Goal: Task Accomplishment & Management: Use online tool/utility

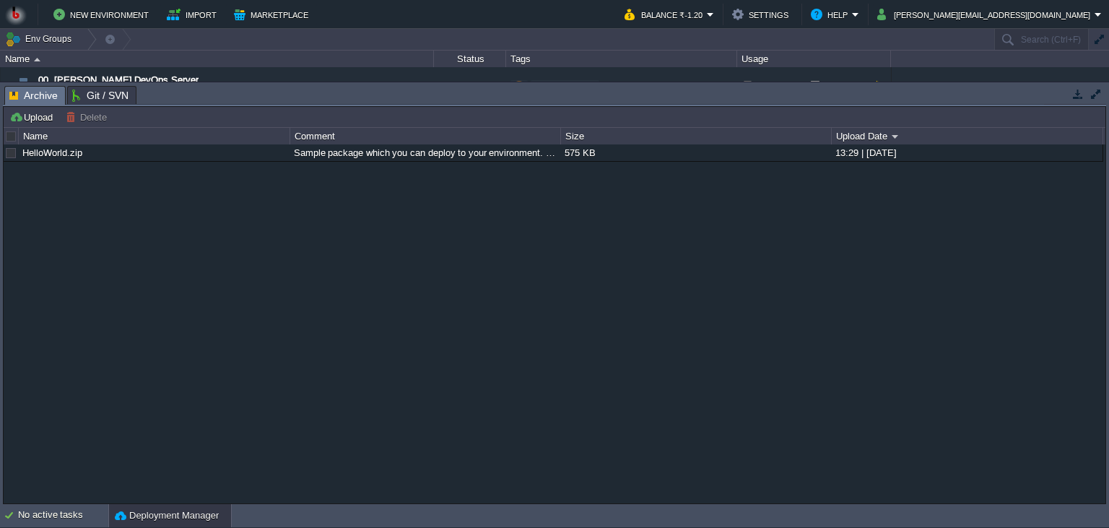
click at [1077, 94] on button "button" at bounding box center [1077, 93] width 13 height 13
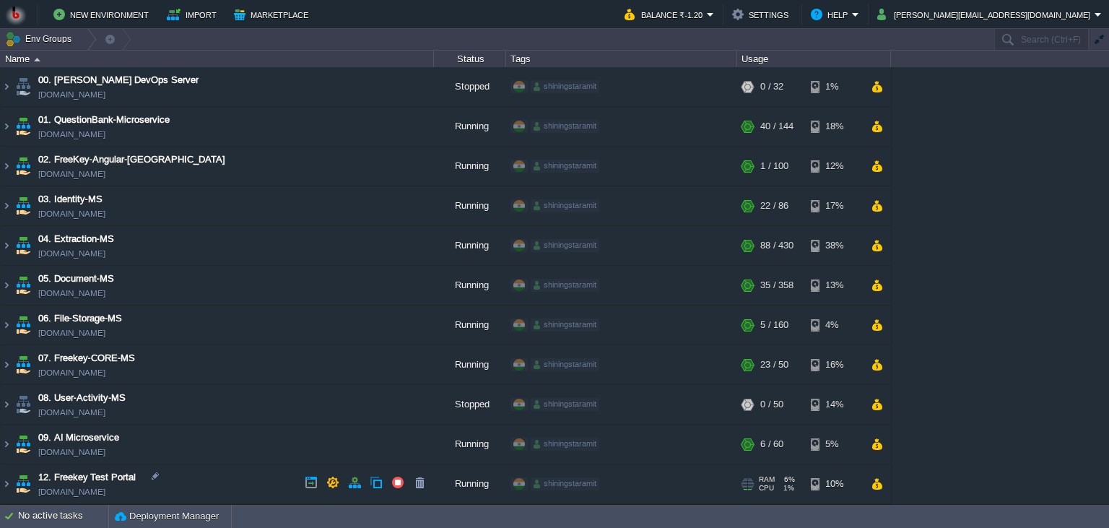
scroll to position [274, 0]
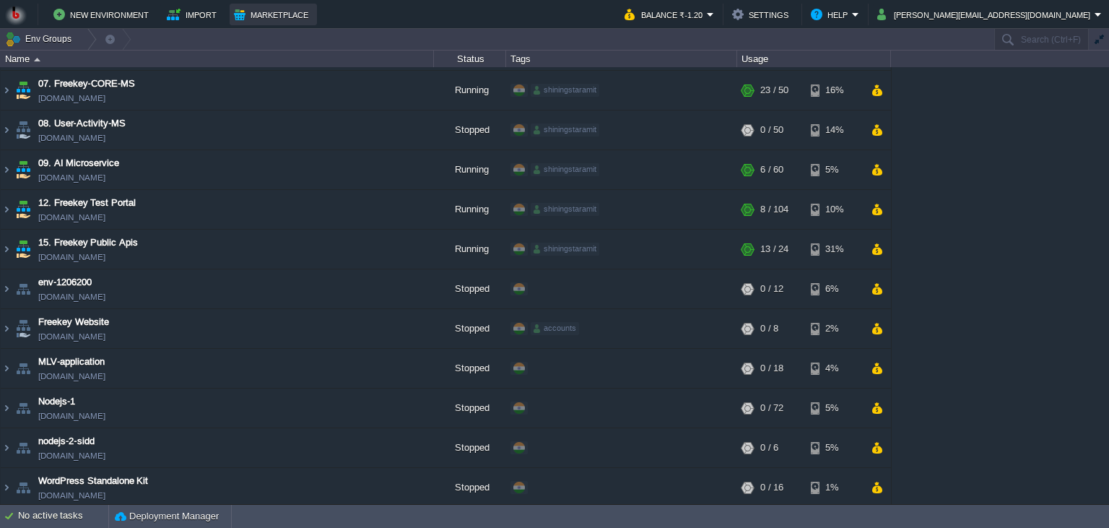
click at [248, 7] on button "Marketplace" at bounding box center [273, 14] width 79 height 17
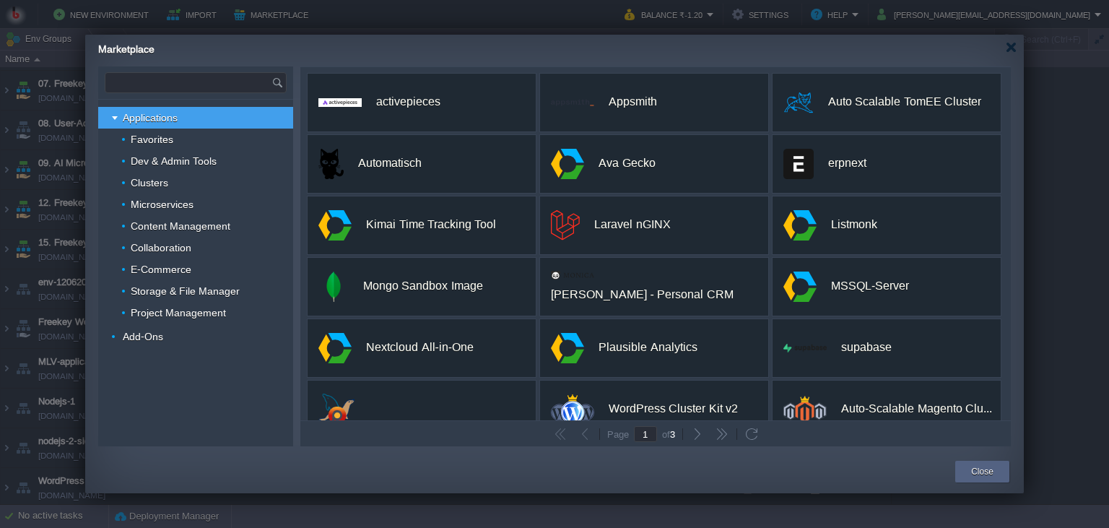
click at [212, 87] on input "text" at bounding box center [188, 82] width 166 height 19
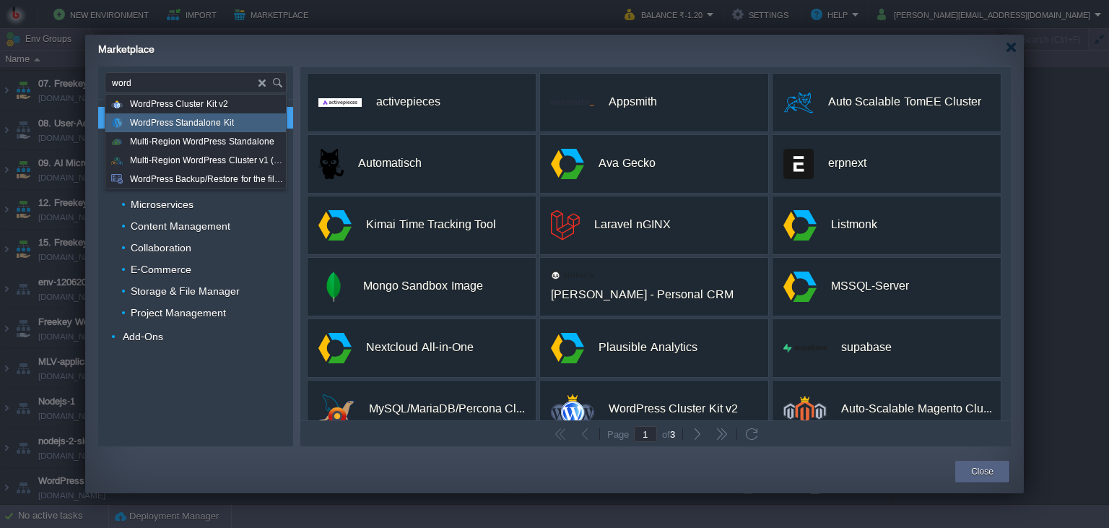
click at [180, 121] on span "WordPress Standalone Kit" at bounding box center [182, 122] width 104 height 19
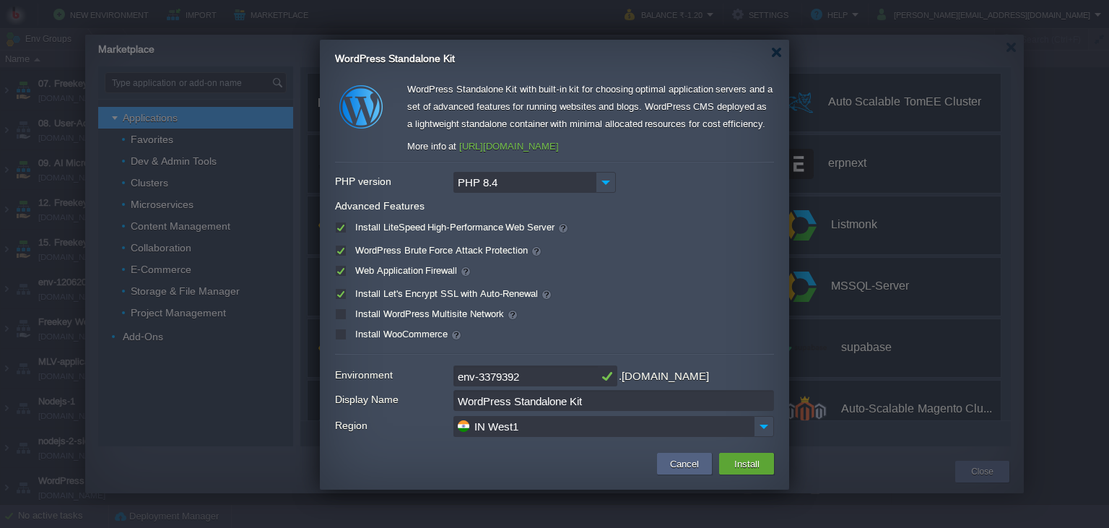
type input "Type application or add-on name"
click at [387, 275] on div "Web Application Firewall" at bounding box center [554, 271] width 439 height 17
click at [388, 274] on label "Web Application Firewall" at bounding box center [411, 270] width 120 height 11
click at [344, 274] on input "checkbox" at bounding box center [339, 273] width 9 height 9
click at [388, 274] on label "Web Application Firewall" at bounding box center [411, 270] width 120 height 11
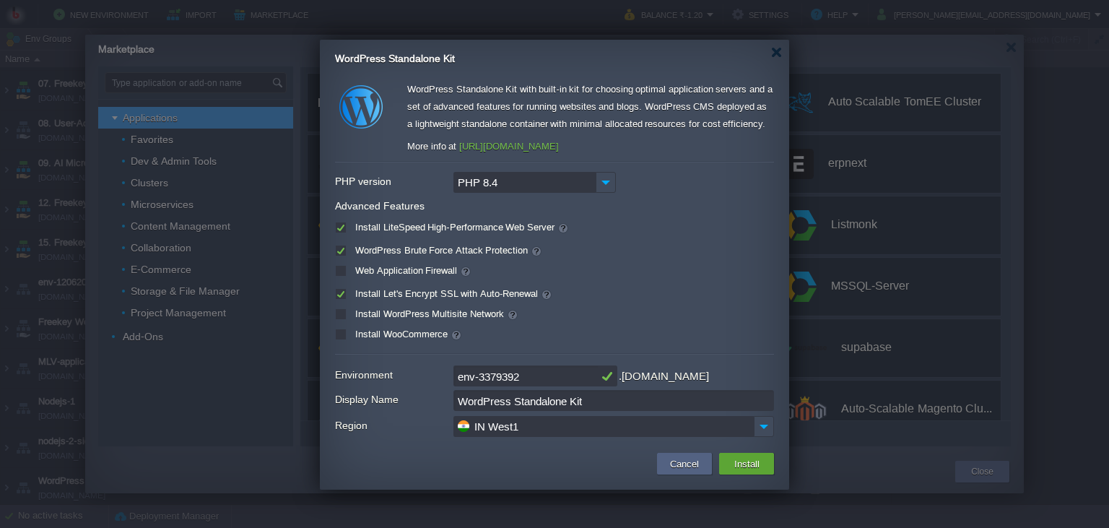
click at [344, 274] on input "checkbox" at bounding box center [339, 273] width 9 height 9
checkbox input "true"
click at [745, 455] on button "Install" at bounding box center [747, 463] width 34 height 17
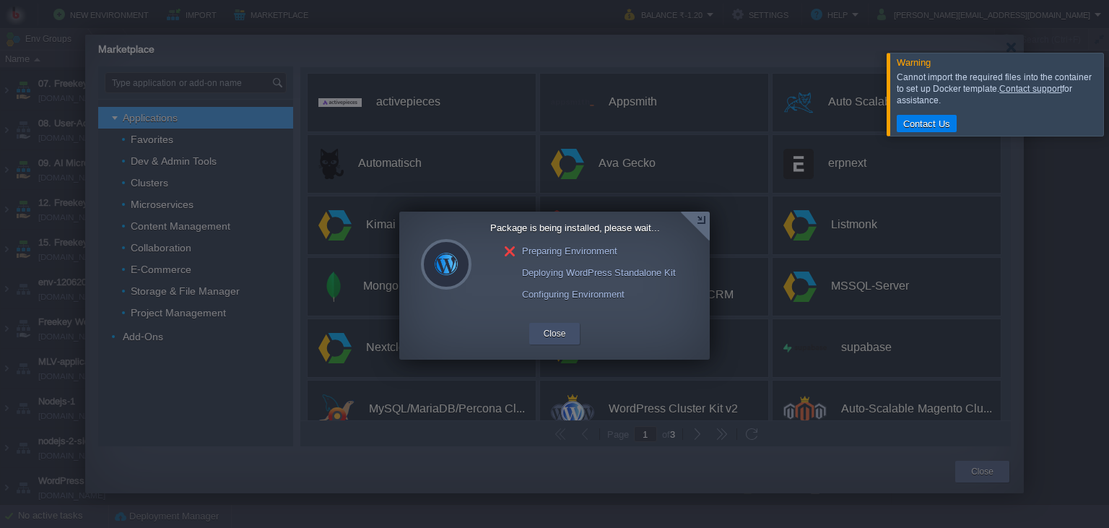
click at [548, 344] on div "Close" at bounding box center [555, 334] width 30 height 22
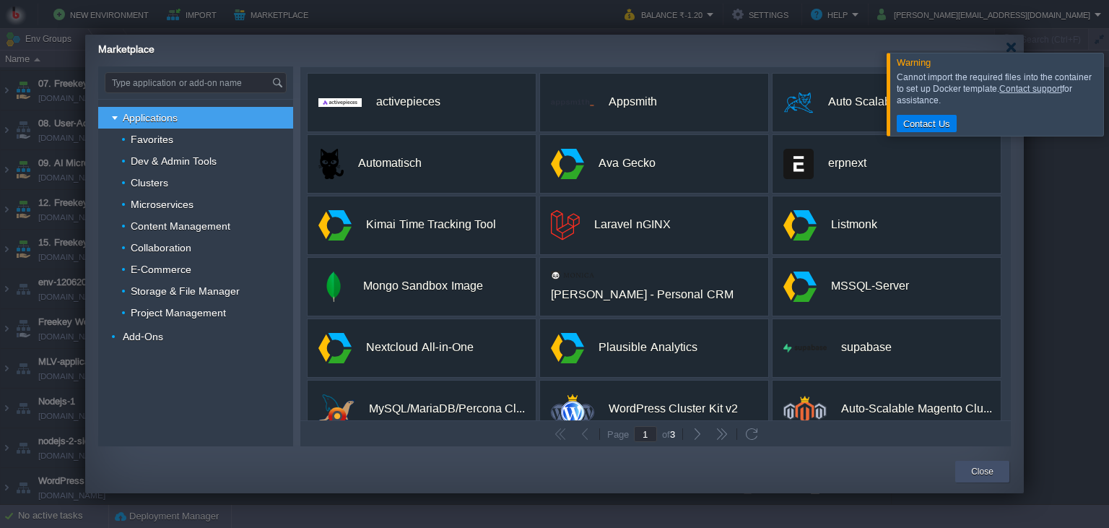
click at [983, 468] on button "Close" at bounding box center [982, 471] width 22 height 14
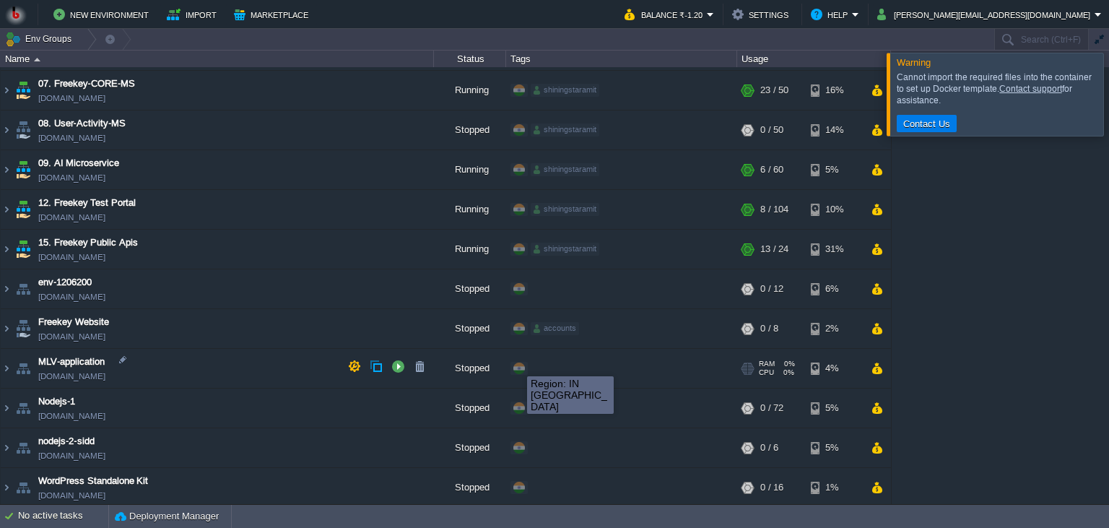
scroll to position [0, 0]
